Goal: Check status: Check status

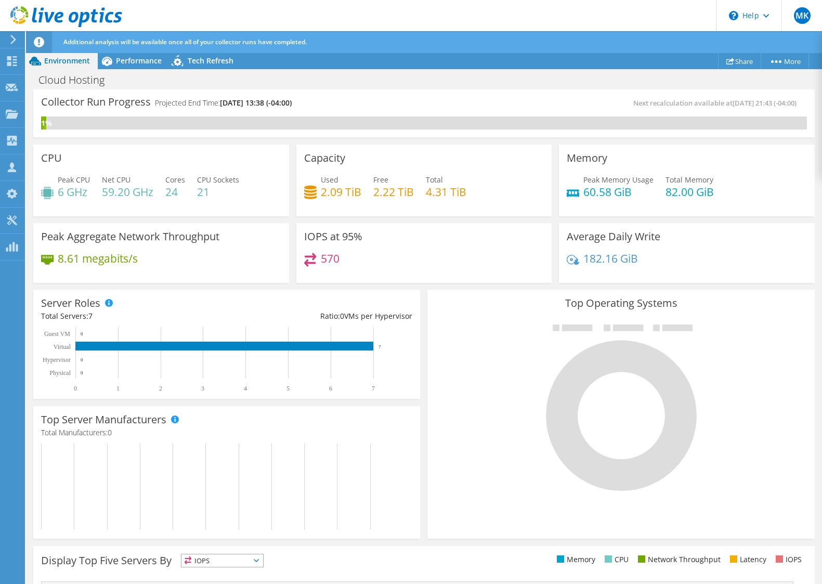
click at [64, 22] on icon at bounding box center [66, 16] width 112 height 21
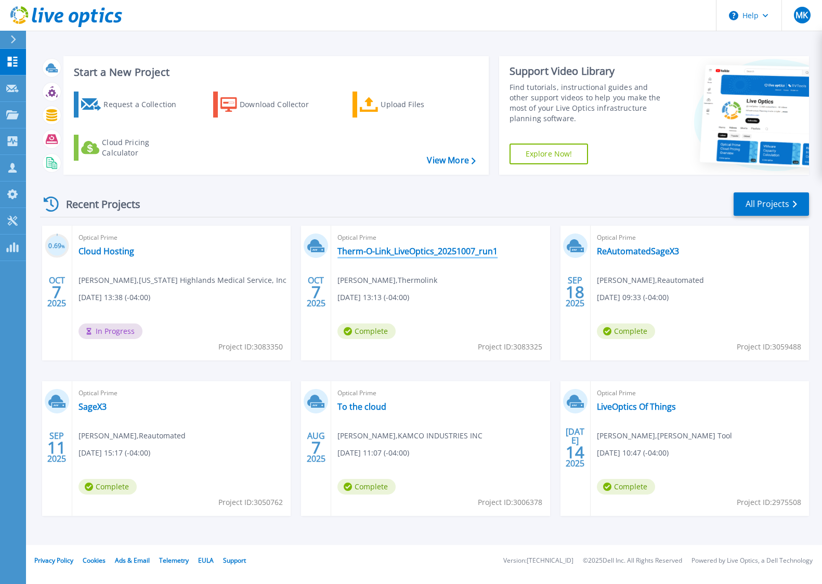
click at [393, 252] on link "Therm-O-Link_LiveOptics_20251007_run1" at bounding box center [417, 251] width 160 height 10
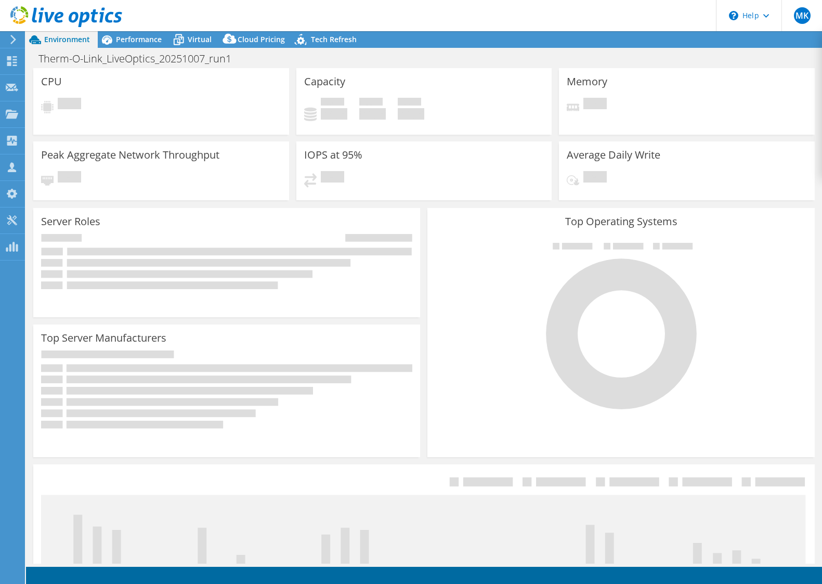
select select "USD"
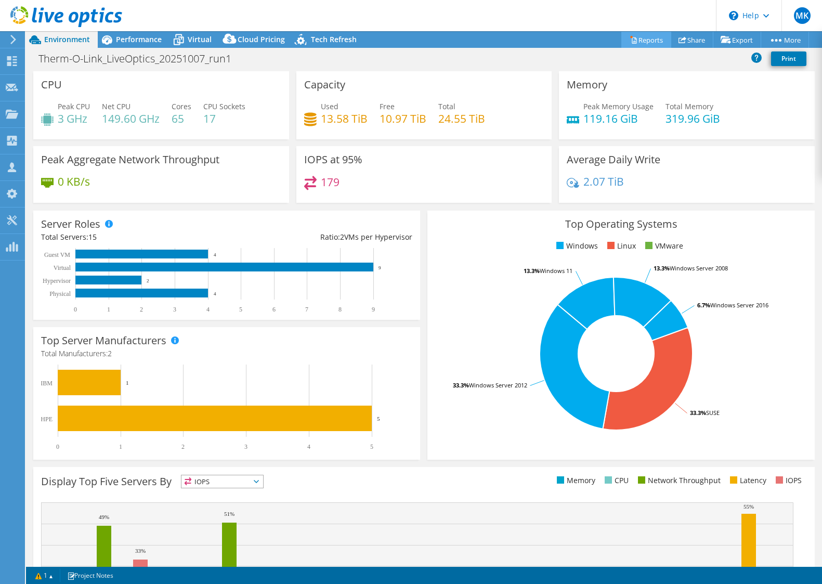
click at [641, 44] on link "Reports" at bounding box center [646, 40] width 50 height 16
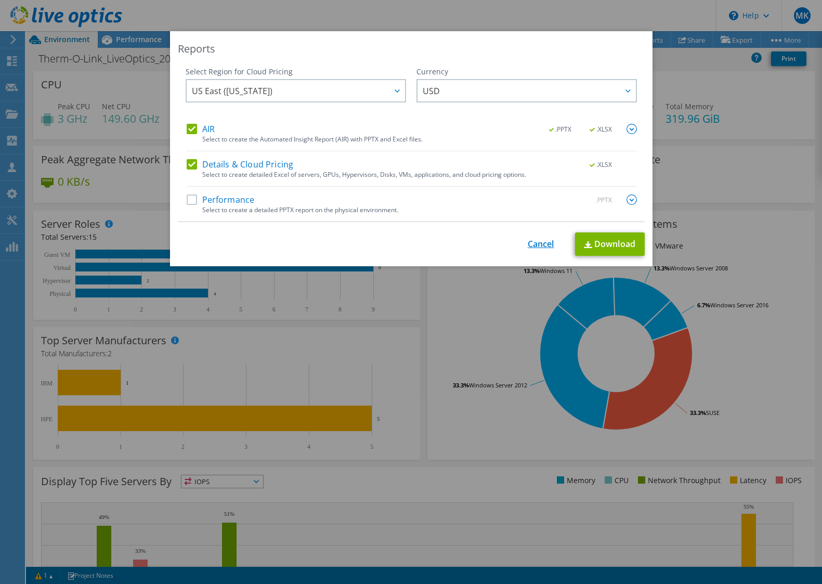
click at [532, 248] on link "Cancel" at bounding box center [541, 244] width 27 height 10
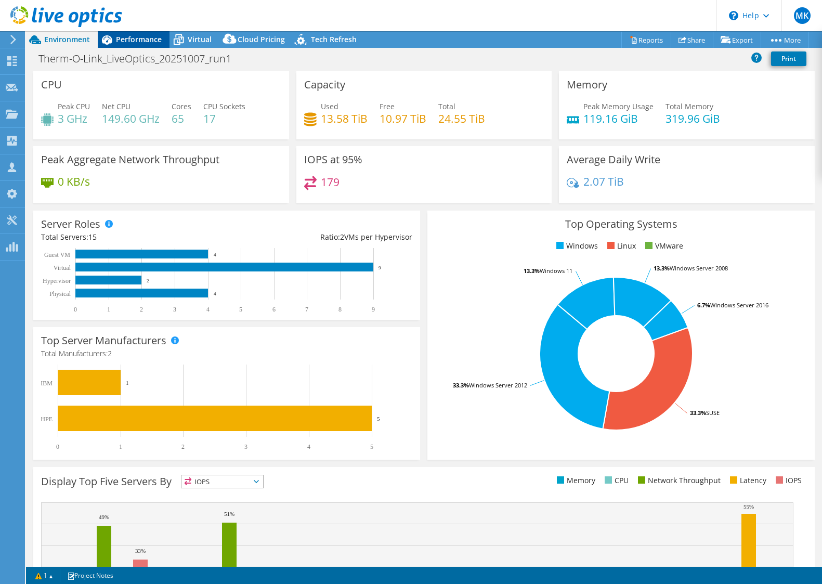
click at [154, 44] on span "Performance" at bounding box center [139, 39] width 46 height 10
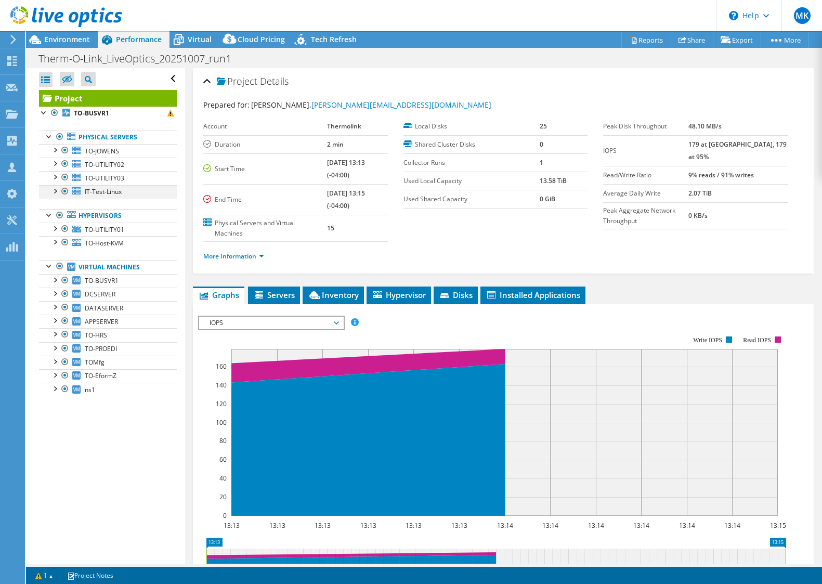
click at [54, 190] on div at bounding box center [54, 190] width 10 height 10
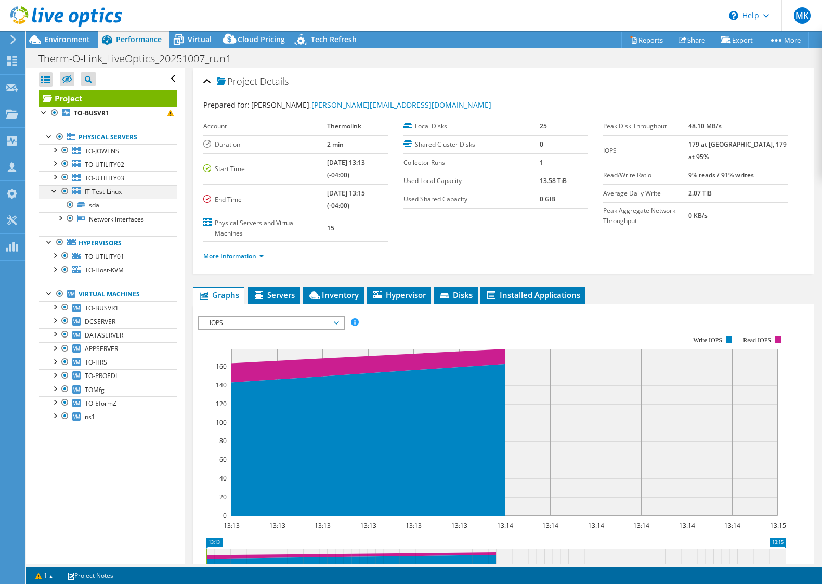
click at [54, 190] on div at bounding box center [54, 190] width 10 height 10
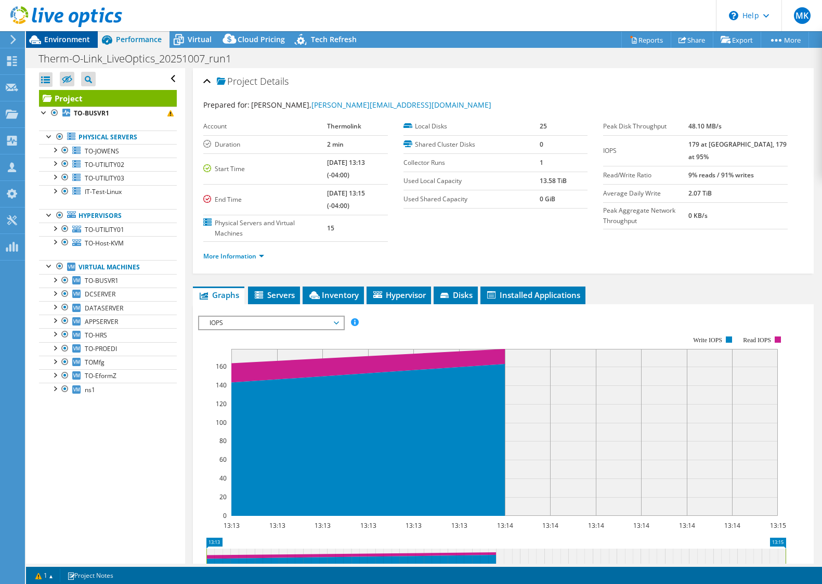
click at [74, 38] on span "Environment" at bounding box center [67, 39] width 46 height 10
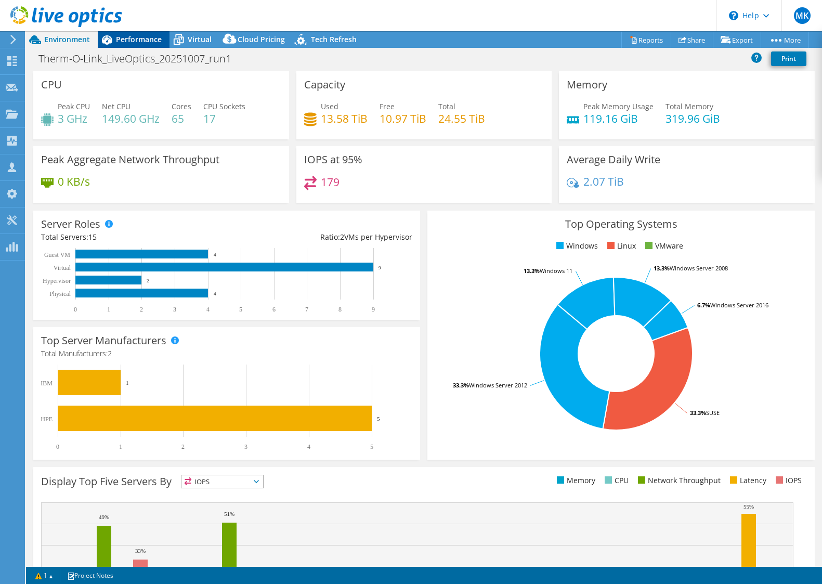
click at [143, 37] on span "Performance" at bounding box center [139, 39] width 46 height 10
